Goal: Navigation & Orientation: Find specific page/section

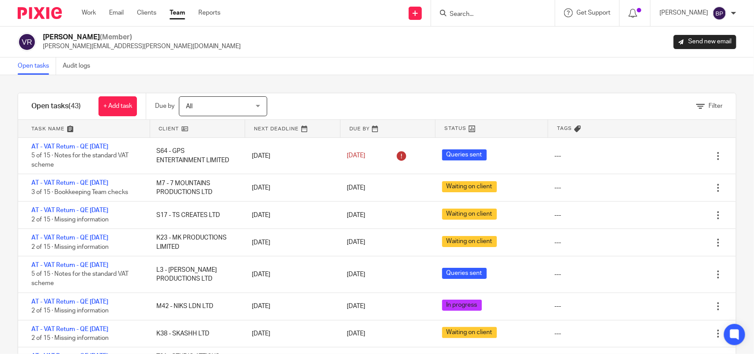
click at [350, 79] on div "Filter tasks Only show tasks matching all of these conditions 1 Client name Is …" at bounding box center [377, 214] width 754 height 279
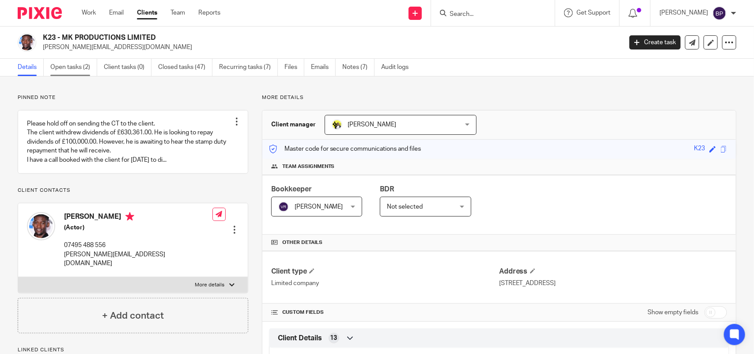
click at [88, 69] on link "Open tasks (2)" at bounding box center [73, 67] width 47 height 17
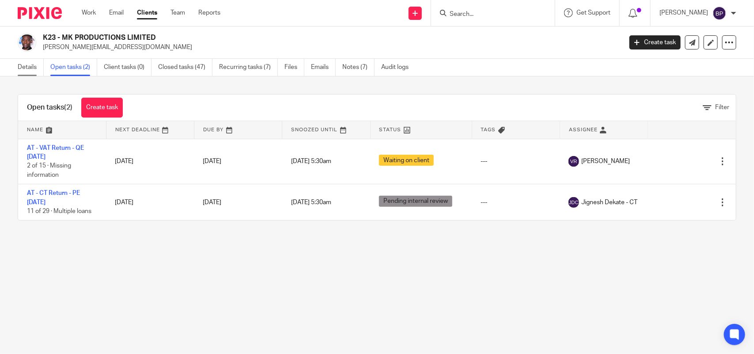
click at [27, 69] on link "Details" at bounding box center [31, 67] width 26 height 17
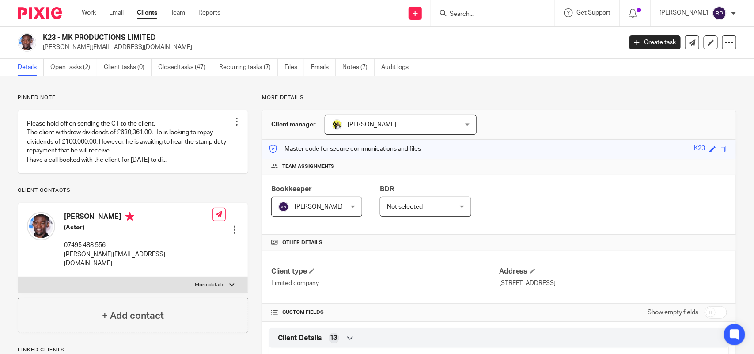
click at [142, 14] on link "Clients" at bounding box center [147, 12] width 20 height 9
